Goal: Task Accomplishment & Management: Manage account settings

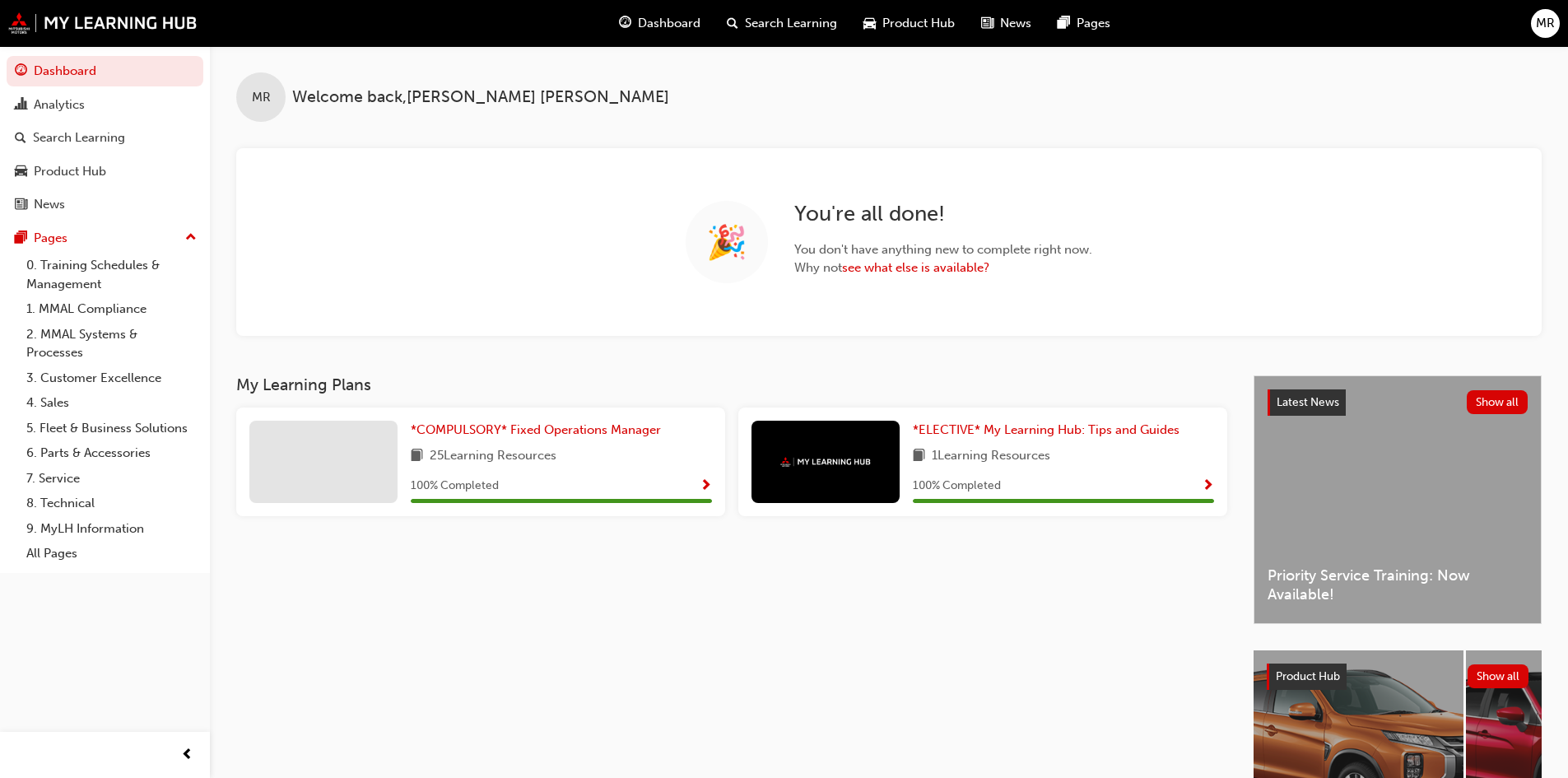
click at [1547, 30] on span "MR" at bounding box center [1545, 24] width 19 height 19
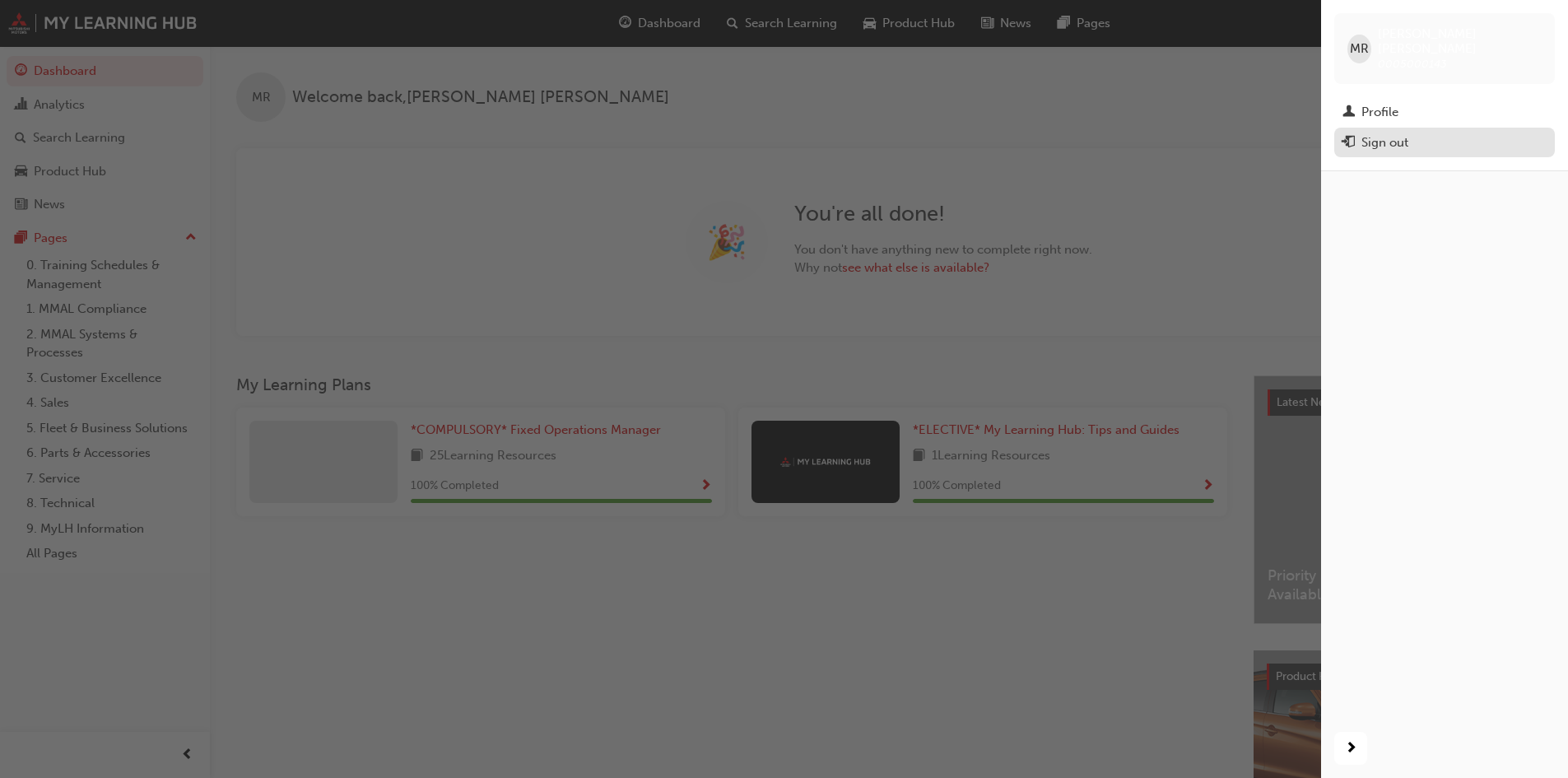
click at [1394, 134] on div "Sign out" at bounding box center [1384, 143] width 47 height 19
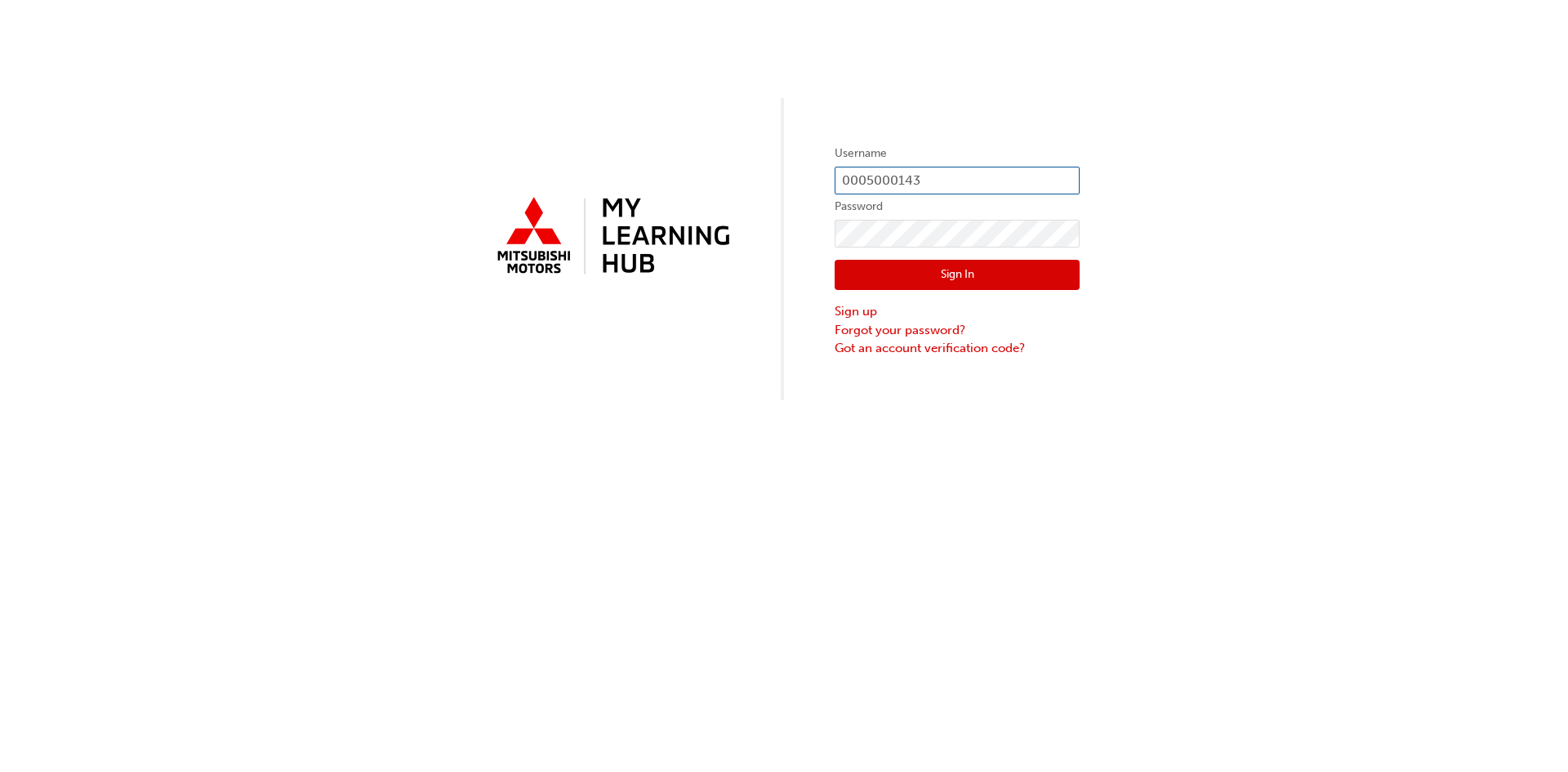
click at [952, 183] on input "0005000143" at bounding box center [957, 181] width 245 height 28
type input "0"
type input "0005651324"
click at [957, 272] on button "Sign In" at bounding box center [957, 275] width 245 height 31
